Goal: Task Accomplishment & Management: Manage account settings

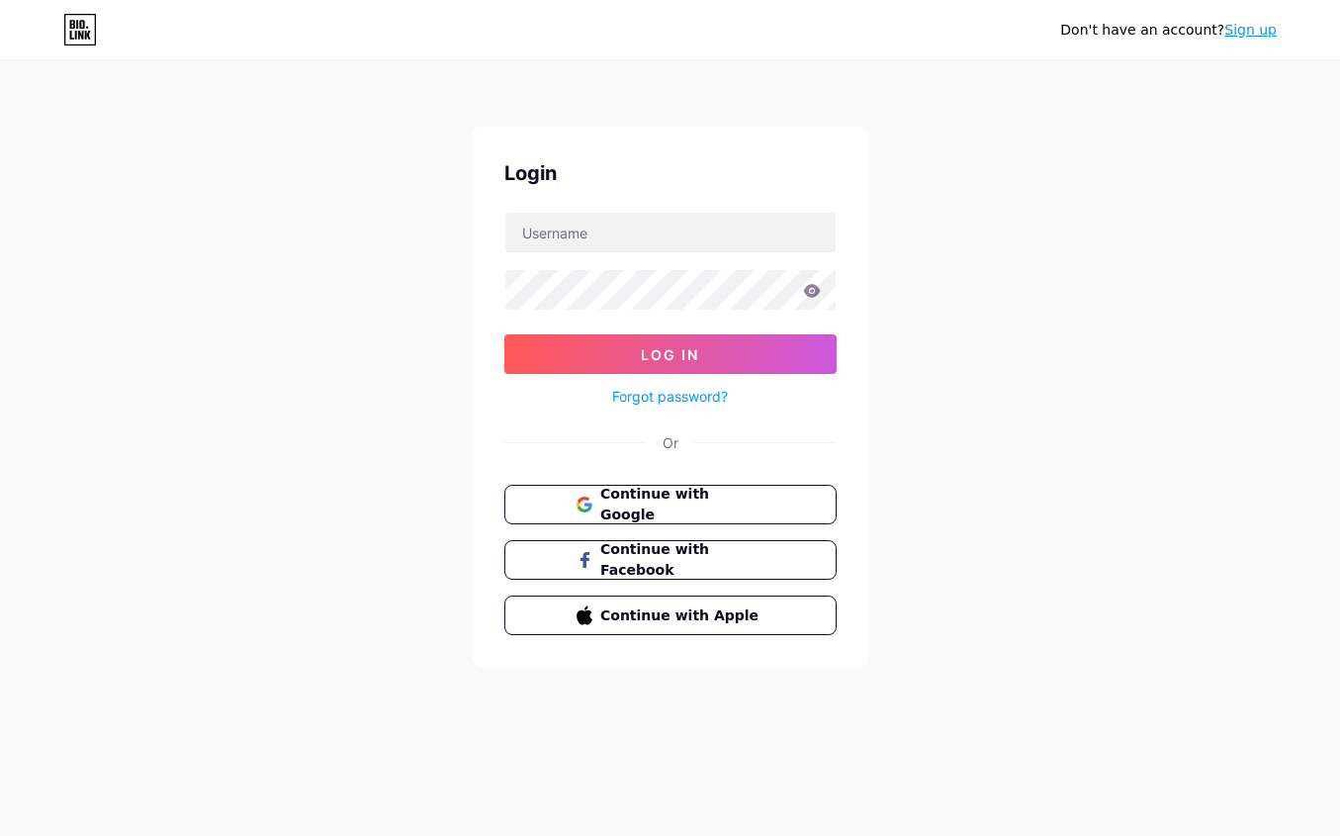
click at [1081, 494] on div "Don't have an account? Sign up Login Log In Forgot password? Or Continue with G…" at bounding box center [670, 365] width 1340 height 730
click at [668, 500] on span "Continue with Google" at bounding box center [681, 505] width 165 height 43
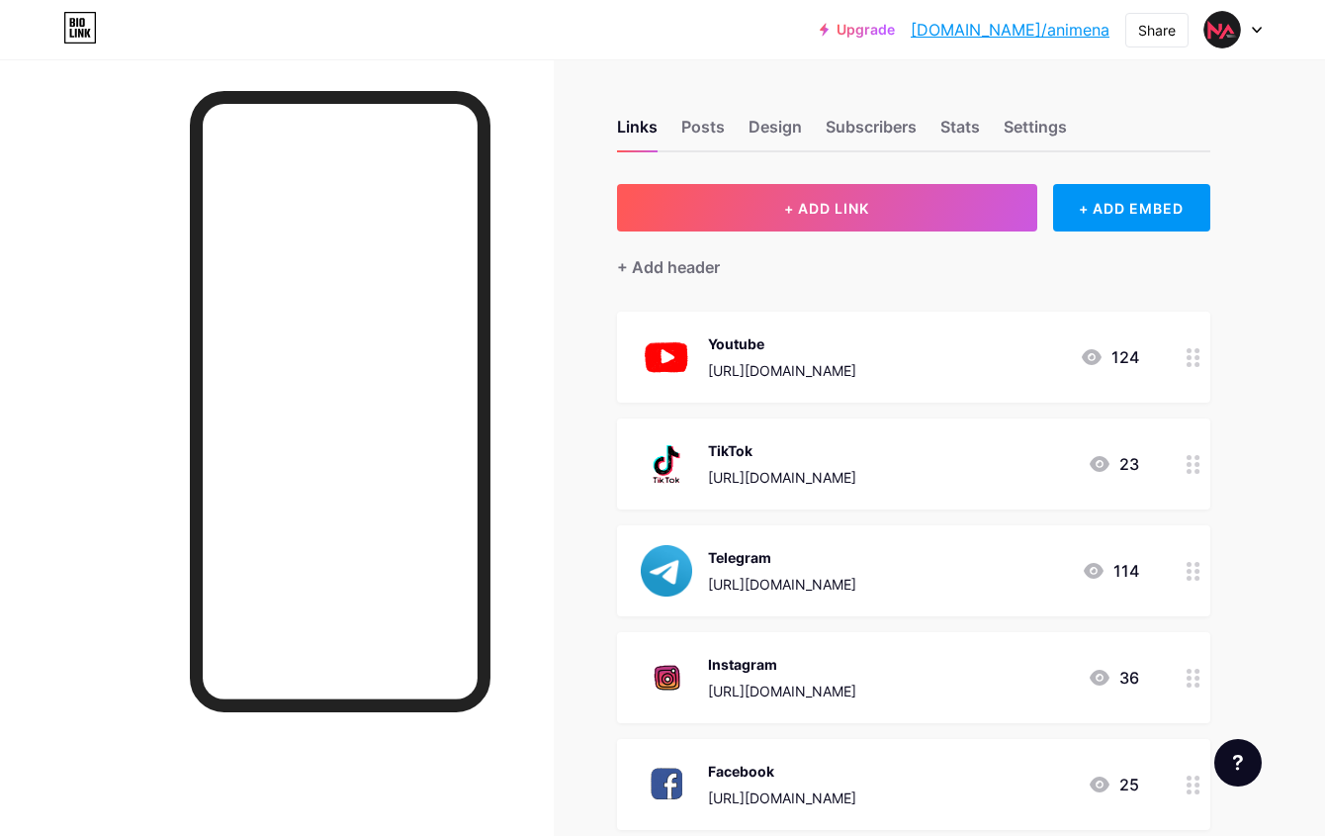
click at [1260, 31] on icon at bounding box center [1257, 30] width 10 height 7
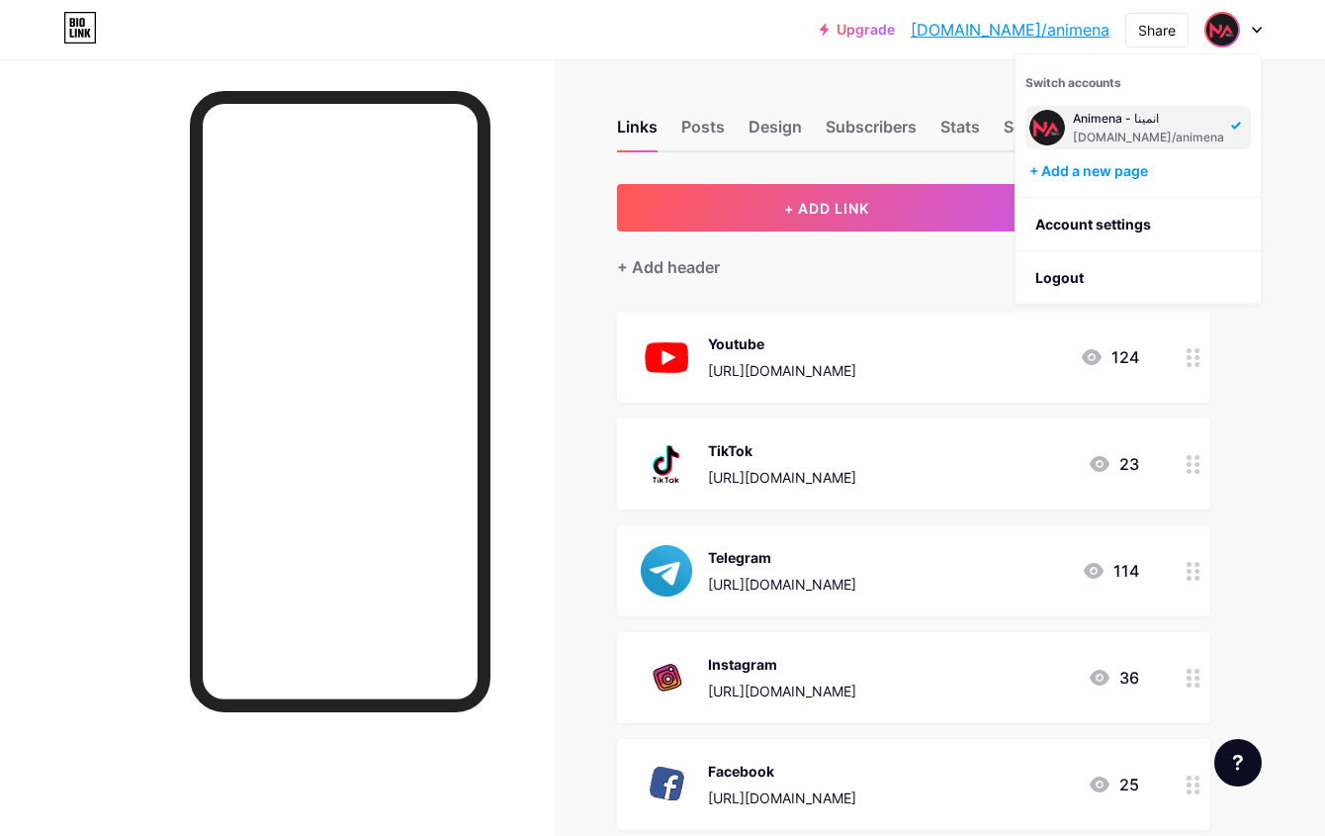
click at [1305, 205] on div "Upgrade [DOMAIN_NAME]/animen... [DOMAIN_NAME]/animena Share Switch accounts ‏An…" at bounding box center [662, 569] width 1325 height 1139
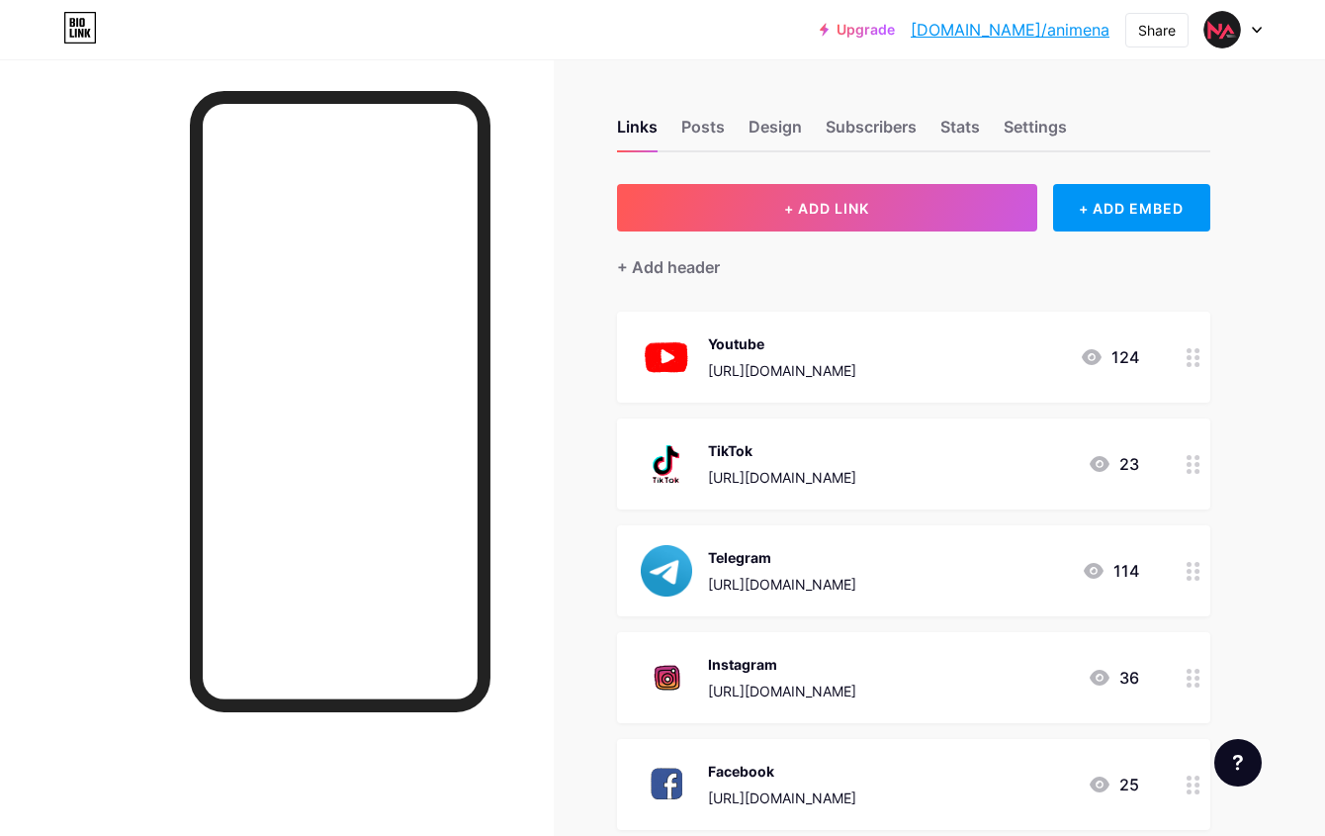
click at [35, 293] on div at bounding box center [277, 477] width 554 height 836
